Goal: Find specific page/section: Find specific page/section

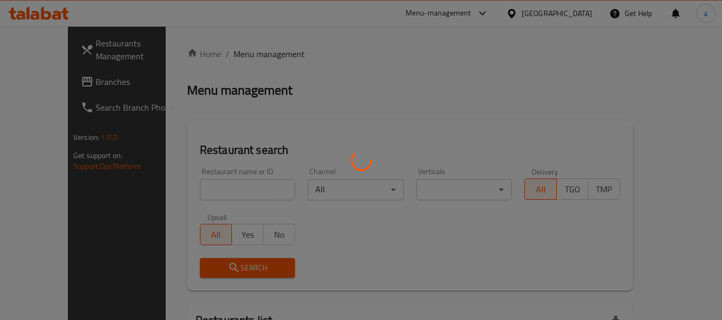
click at [529, 13] on div at bounding box center [361, 160] width 722 height 320
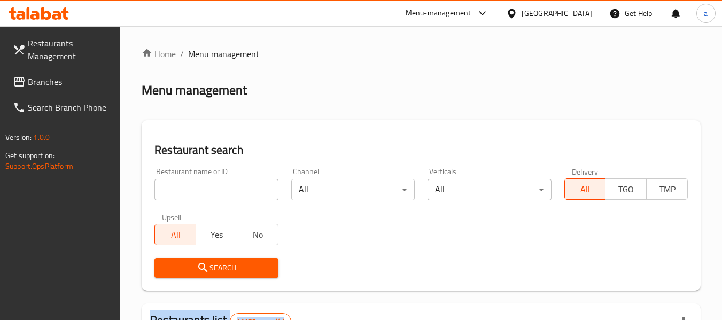
click at [529, 13] on div at bounding box center [361, 160] width 722 height 320
click at [529, 13] on div "[GEOGRAPHIC_DATA]" at bounding box center [557, 13] width 71 height 12
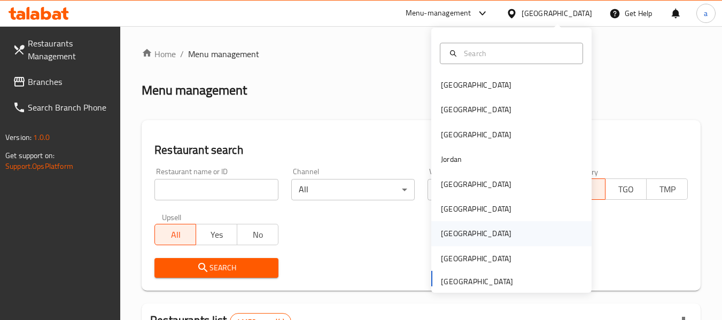
click at [469, 231] on div "[GEOGRAPHIC_DATA]" at bounding box center [511, 233] width 160 height 25
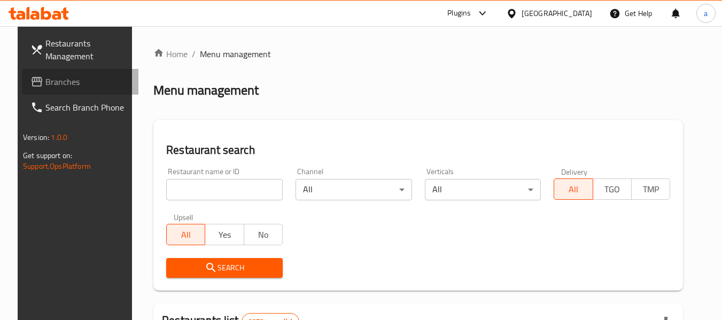
click at [71, 93] on link "Branches" at bounding box center [80, 82] width 116 height 26
